Goal: Information Seeking & Learning: Learn about a topic

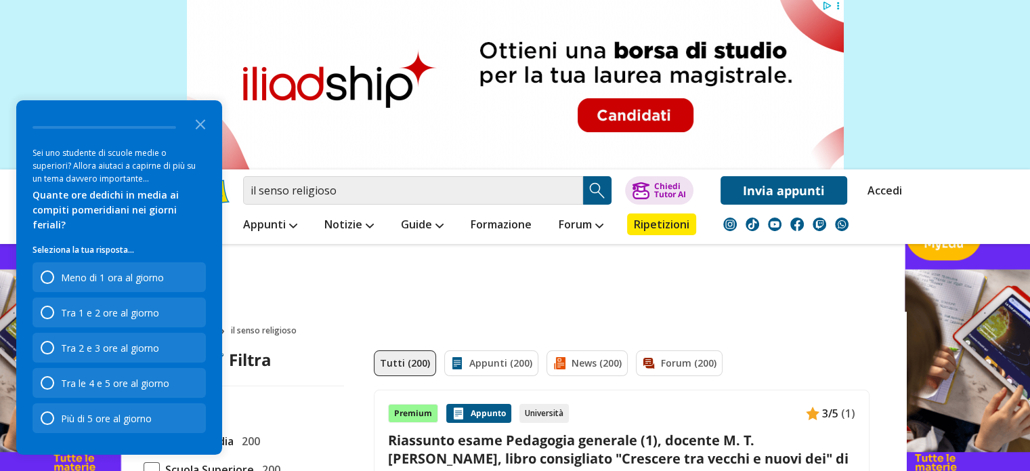
click at [595, 187] on img "Search Button" at bounding box center [597, 190] width 20 height 20
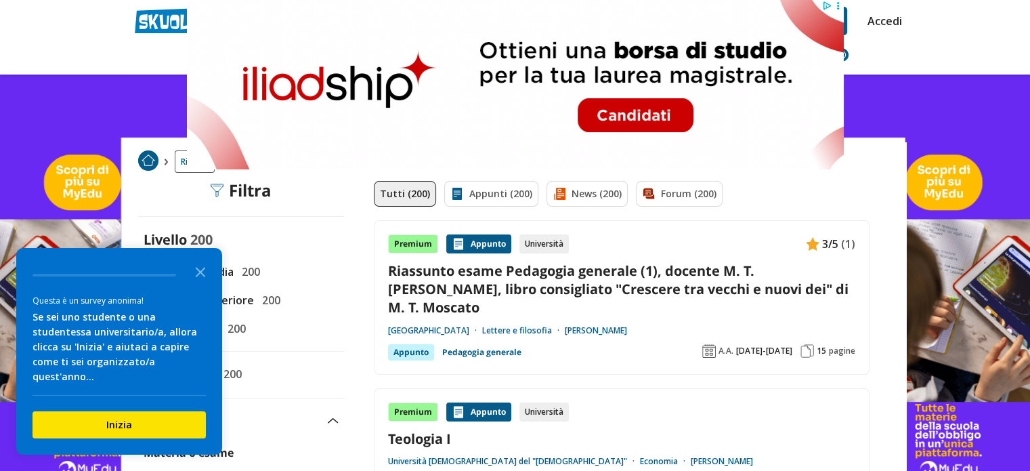
click at [983, 51] on header "il senso religioso Trova un tutor esperto su questo argomento Chiedi Tutor AI" at bounding box center [515, 37] width 1030 height 75
click at [194, 278] on icon "Close the survey" at bounding box center [200, 270] width 27 height 27
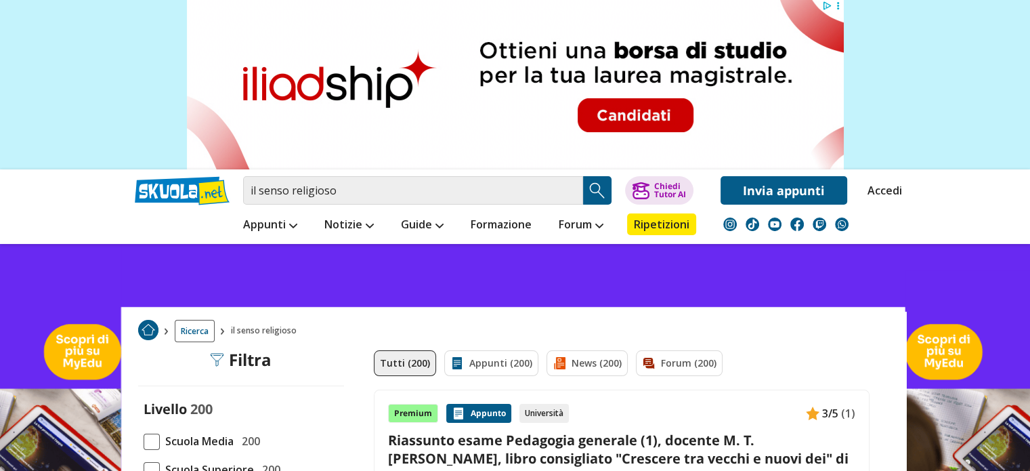
click at [593, 186] on img "Search Button" at bounding box center [597, 190] width 20 height 20
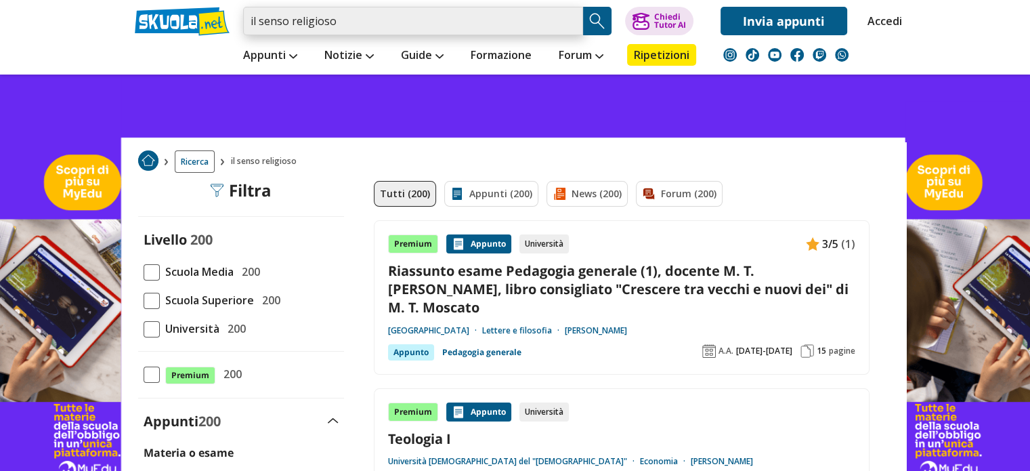
click at [334, 26] on input "il senso religioso" at bounding box center [413, 21] width 340 height 28
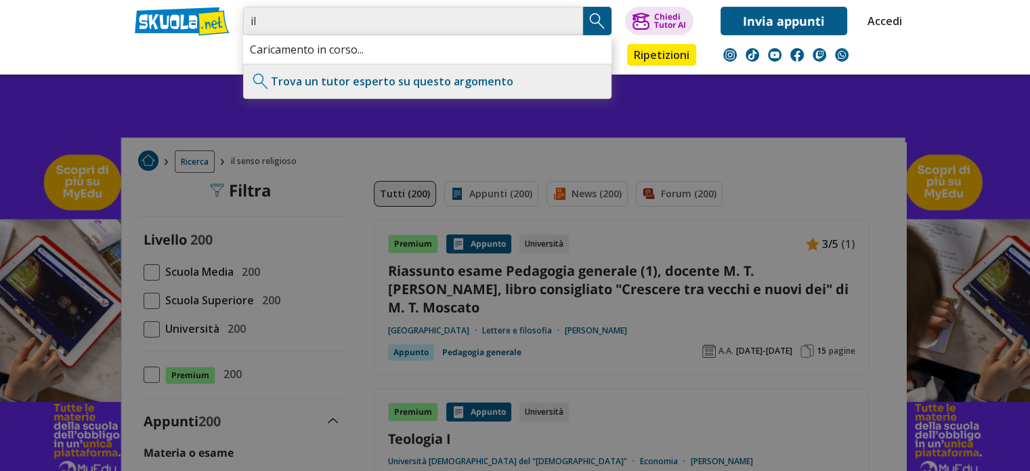
type input "i"
type input "la nascita della religione"
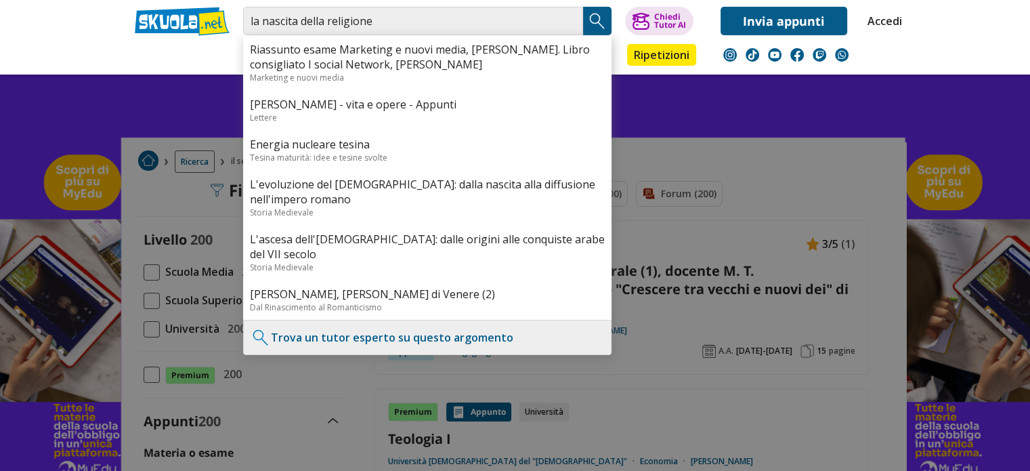
click at [591, 20] on img "Search Button" at bounding box center [597, 21] width 20 height 20
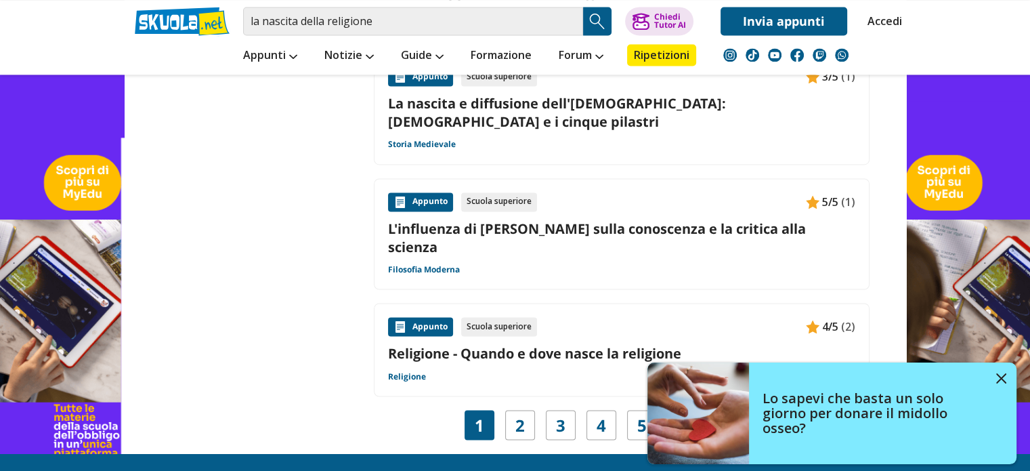
scroll to position [2235, 0]
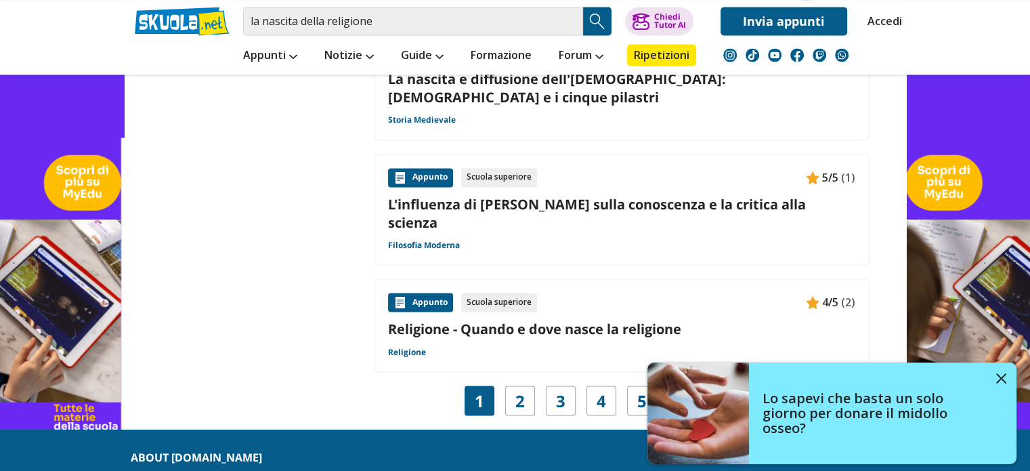
click at [426, 293] on div "Appunto" at bounding box center [420, 302] width 65 height 19
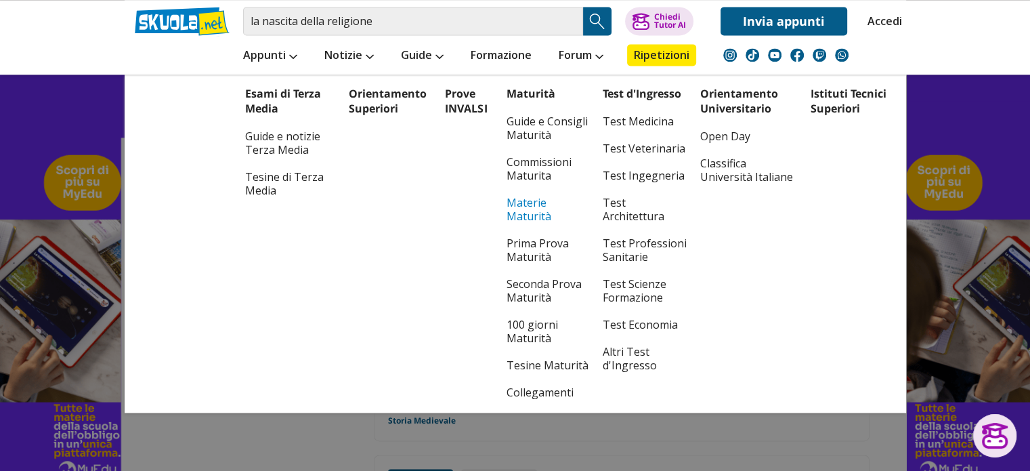
scroll to position [2303, 0]
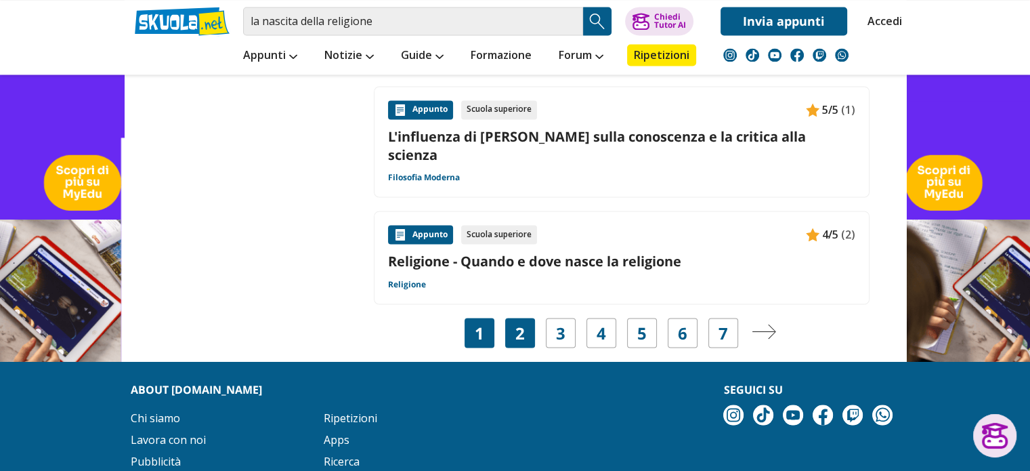
click at [520, 323] on link "2" at bounding box center [519, 332] width 9 height 19
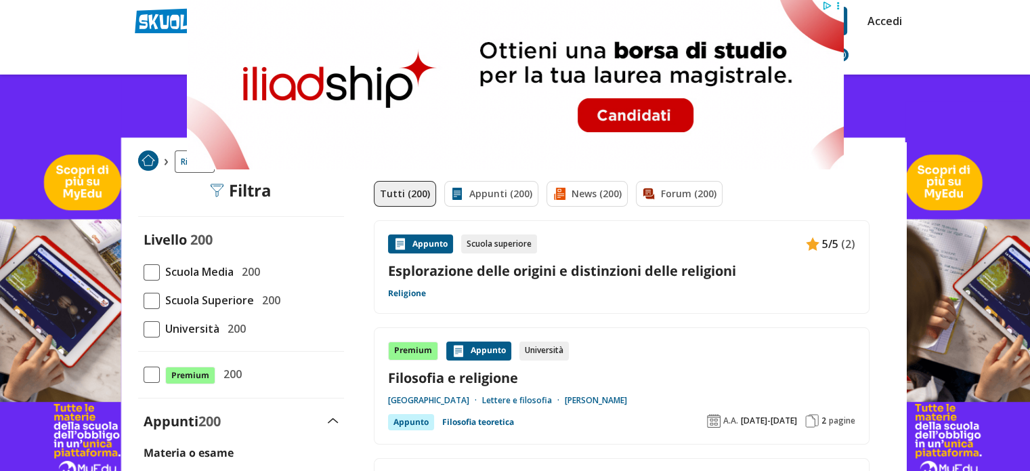
click at [482, 378] on link "Filosofia e religione" at bounding box center [621, 377] width 467 height 18
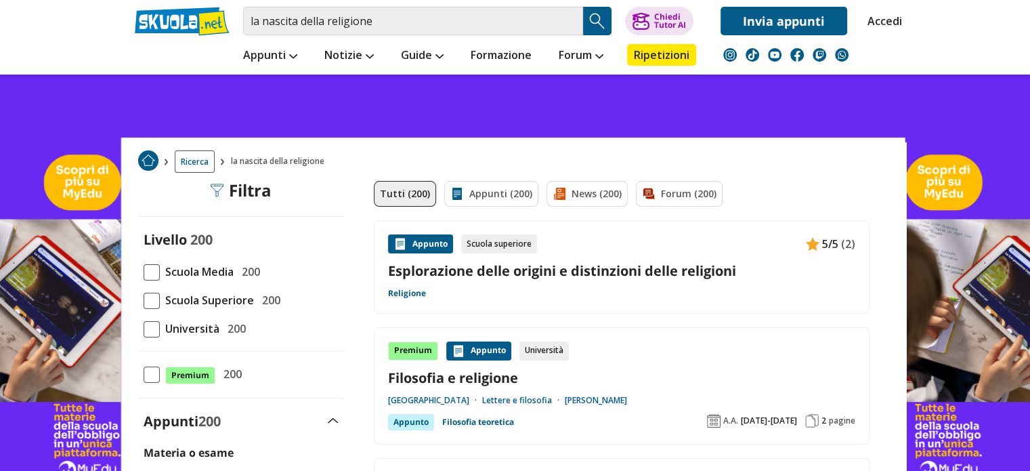
click at [425, 236] on div "Appunto" at bounding box center [420, 243] width 65 height 19
